Goal: Task Accomplishment & Management: Manage account settings

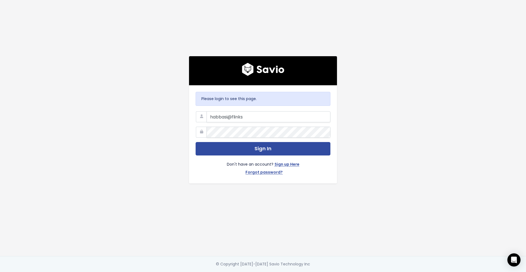
type input "habbasi@flinks.com"
click at [196, 142] on button "Sign In" at bounding box center [263, 148] width 135 height 13
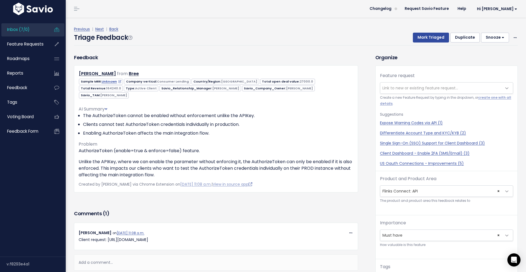
click at [10, 29] on span "Inbox (7/0)" at bounding box center [18, 30] width 22 height 6
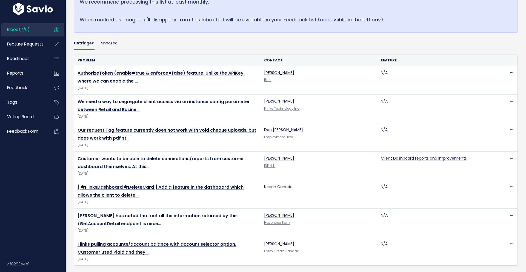
scroll to position [134, 0]
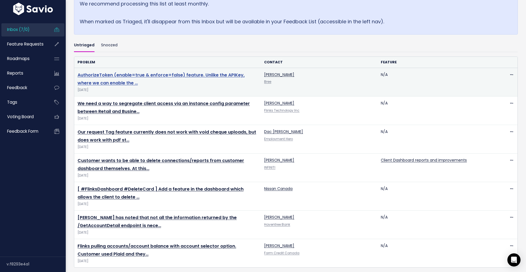
click at [237, 73] on link "AuthorizeToken (enable=true & enforce=false) feature. Unlike the APIKey, where …" at bounding box center [161, 79] width 167 height 14
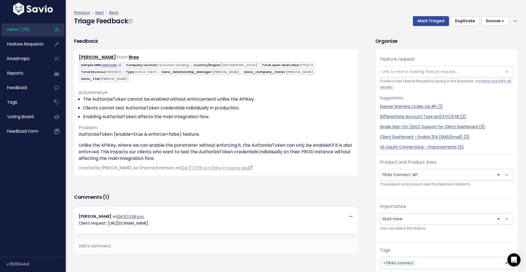
scroll to position [18, 0]
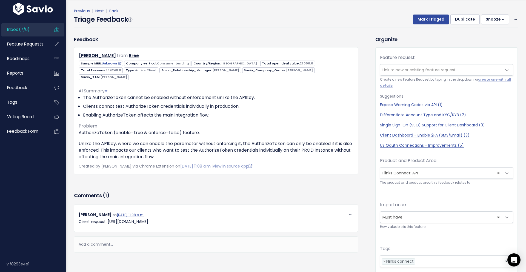
drag, startPoint x: 184, startPoint y: 215, endPoint x: 107, endPoint y: 216, distance: 76.7
click at [107, 218] on p "Client request: [URL][DOMAIN_NAME]" at bounding box center [216, 221] width 275 height 7
copy p "https://help.flinks.com/a/tickets/1193145"
click at [21, 32] on span "Inbox (7/0)" at bounding box center [18, 30] width 22 height 6
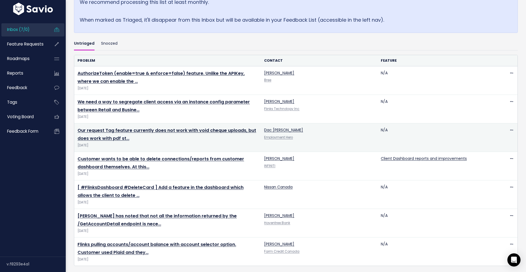
scroll to position [139, 0]
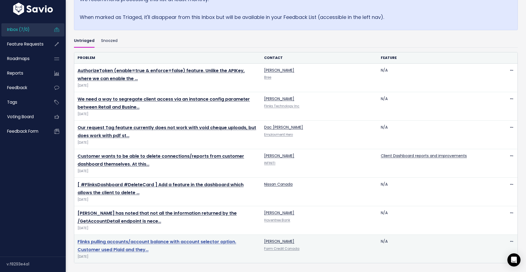
click at [168, 243] on link "Flinks pulling accounts/account balance with account selector option. Customer …" at bounding box center [157, 245] width 159 height 14
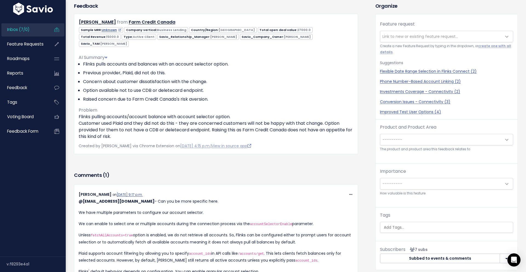
scroll to position [49, 0]
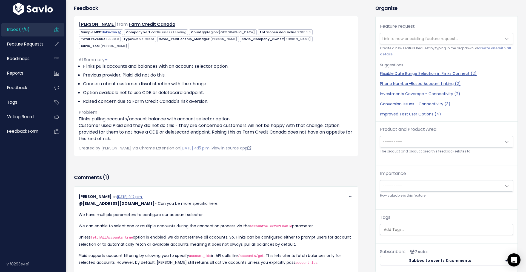
click at [233, 145] on link "View in source app" at bounding box center [232, 147] width 40 height 5
click at [25, 30] on span "Inbox (7/0)" at bounding box center [18, 30] width 22 height 6
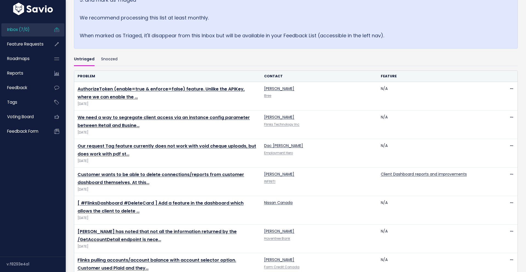
scroll to position [139, 0]
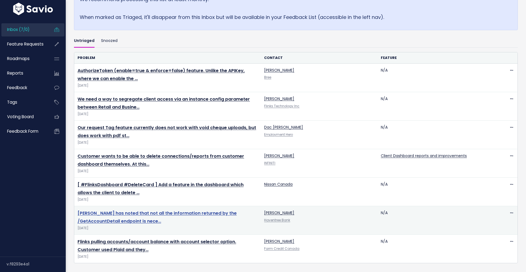
click at [120, 218] on link "[PERSON_NAME] has noted that not all the information returned by the /GetAccoun…" at bounding box center [157, 217] width 159 height 14
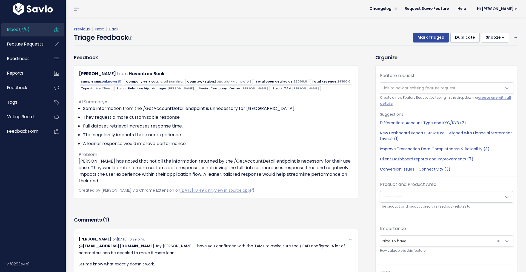
scroll to position [18, 0]
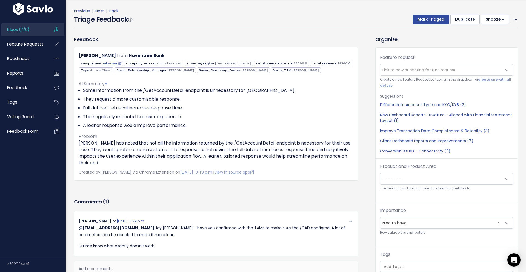
click at [29, 31] on span "Inbox (7/0)" at bounding box center [18, 30] width 22 height 6
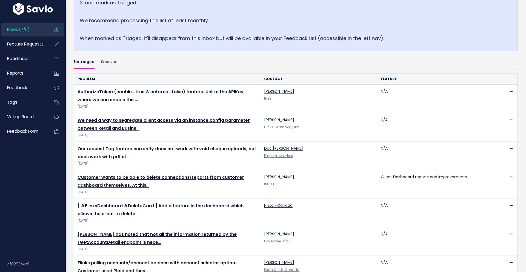
scroll to position [139, 0]
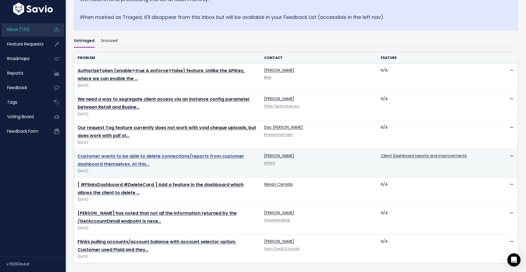
click at [129, 163] on link "Customer wants to be able to delete connections/reports from customer dashboard…" at bounding box center [161, 160] width 167 height 14
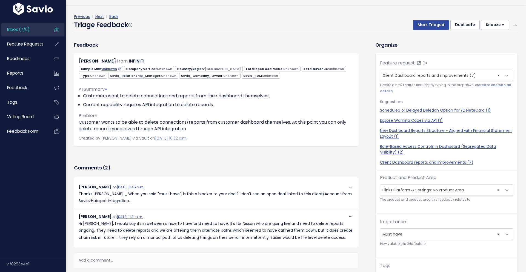
scroll to position [18, 0]
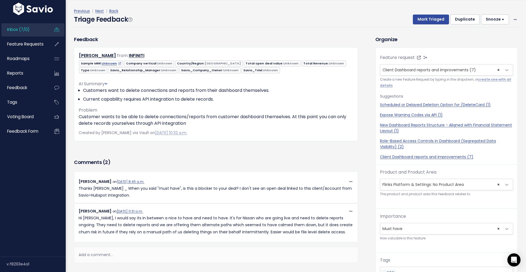
click at [27, 30] on span "Inbox (7/0)" at bounding box center [18, 30] width 22 height 6
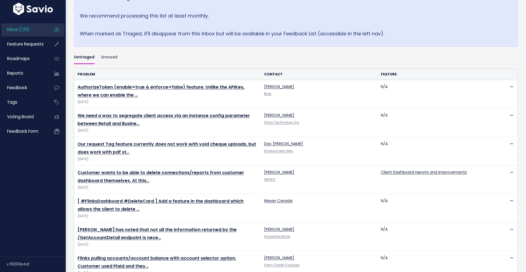
scroll to position [139, 0]
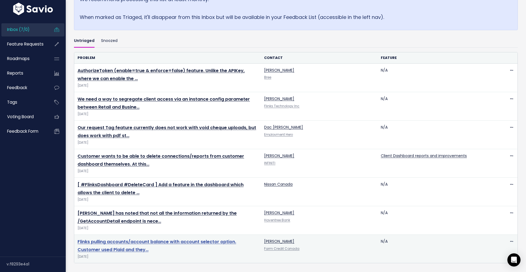
click at [115, 242] on link "Flinks pulling accounts/account balance with account selector option. Customer …" at bounding box center [157, 245] width 159 height 14
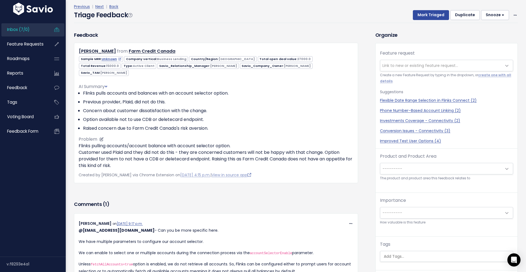
scroll to position [22, 0]
click at [26, 30] on span "Inbox (7/0)" at bounding box center [18, 30] width 22 height 6
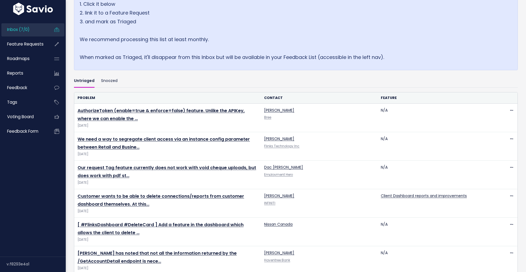
scroll to position [98, 0]
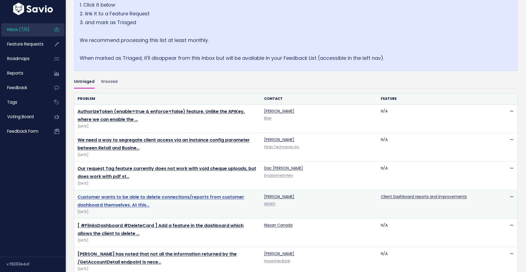
click at [131, 199] on link "Customer wants to be able to delete connections/reports from customer dashboard…" at bounding box center [161, 201] width 167 height 14
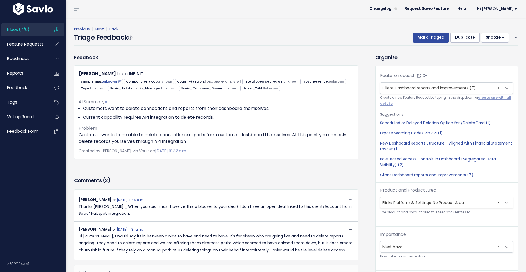
click at [27, 29] on span "Inbox (7/0)" at bounding box center [18, 30] width 22 height 6
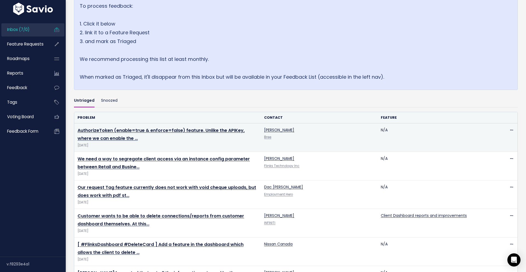
scroll to position [82, 0]
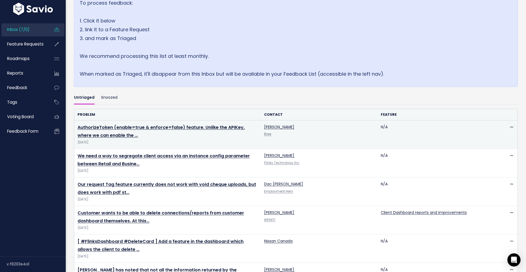
click at [140, 213] on link "Customer wants to be able to delete connections/reports from customer dashboard…" at bounding box center [161, 217] width 167 height 14
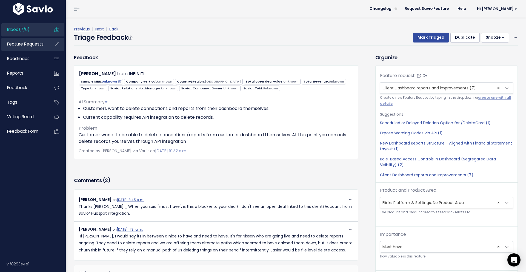
click at [36, 46] on span "Feature Requests" at bounding box center [25, 44] width 36 height 6
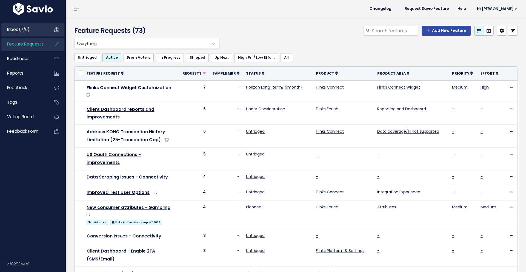
click at [28, 32] on span "Inbox (7/0)" at bounding box center [18, 30] width 22 height 6
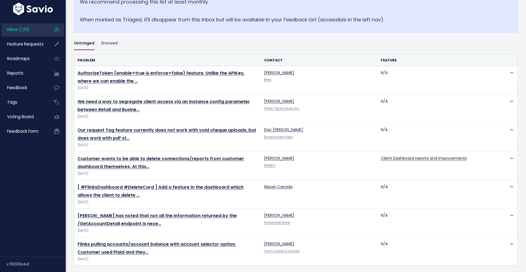
scroll to position [139, 0]
